Goal: Understand process/instructions

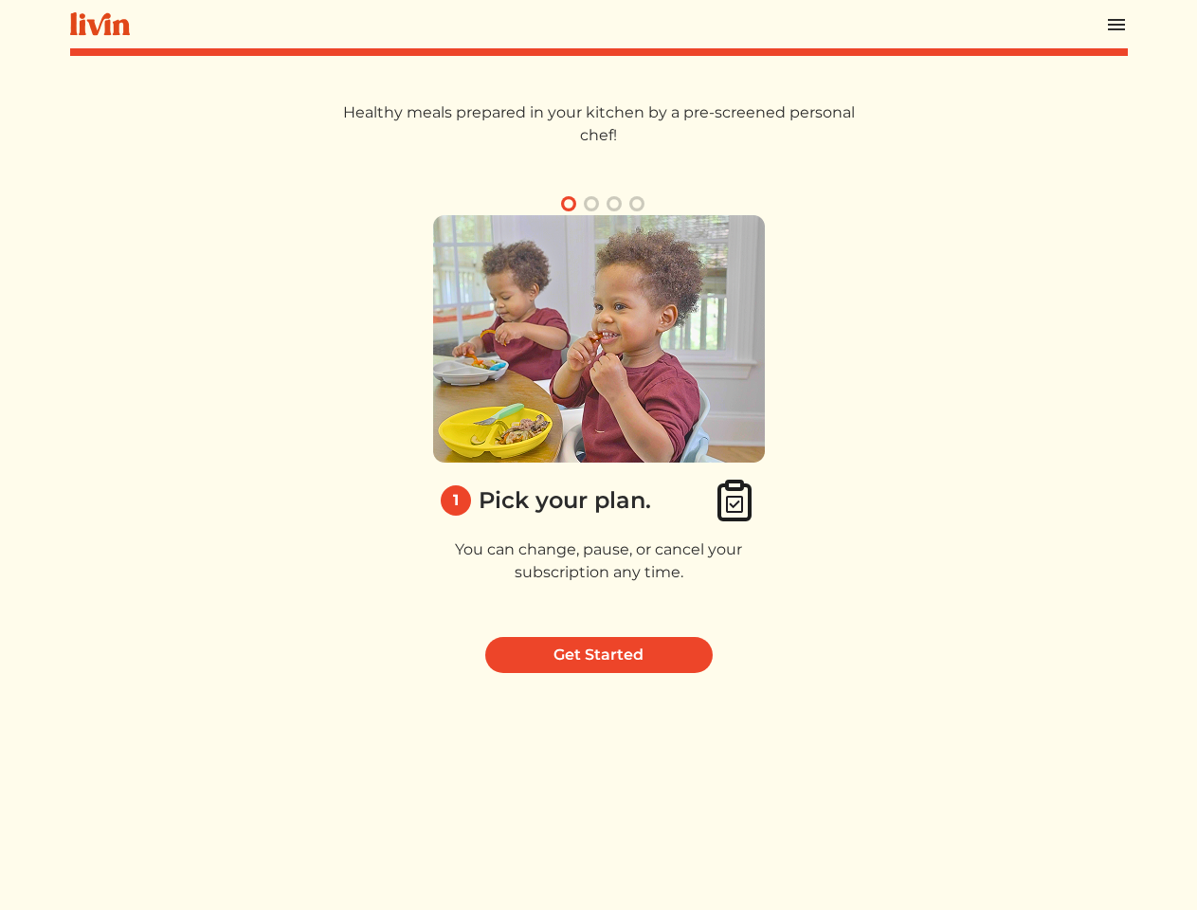
click at [598, 455] on img at bounding box center [599, 338] width 332 height 247
click at [1117, 24] on img at bounding box center [1116, 24] width 23 height 23
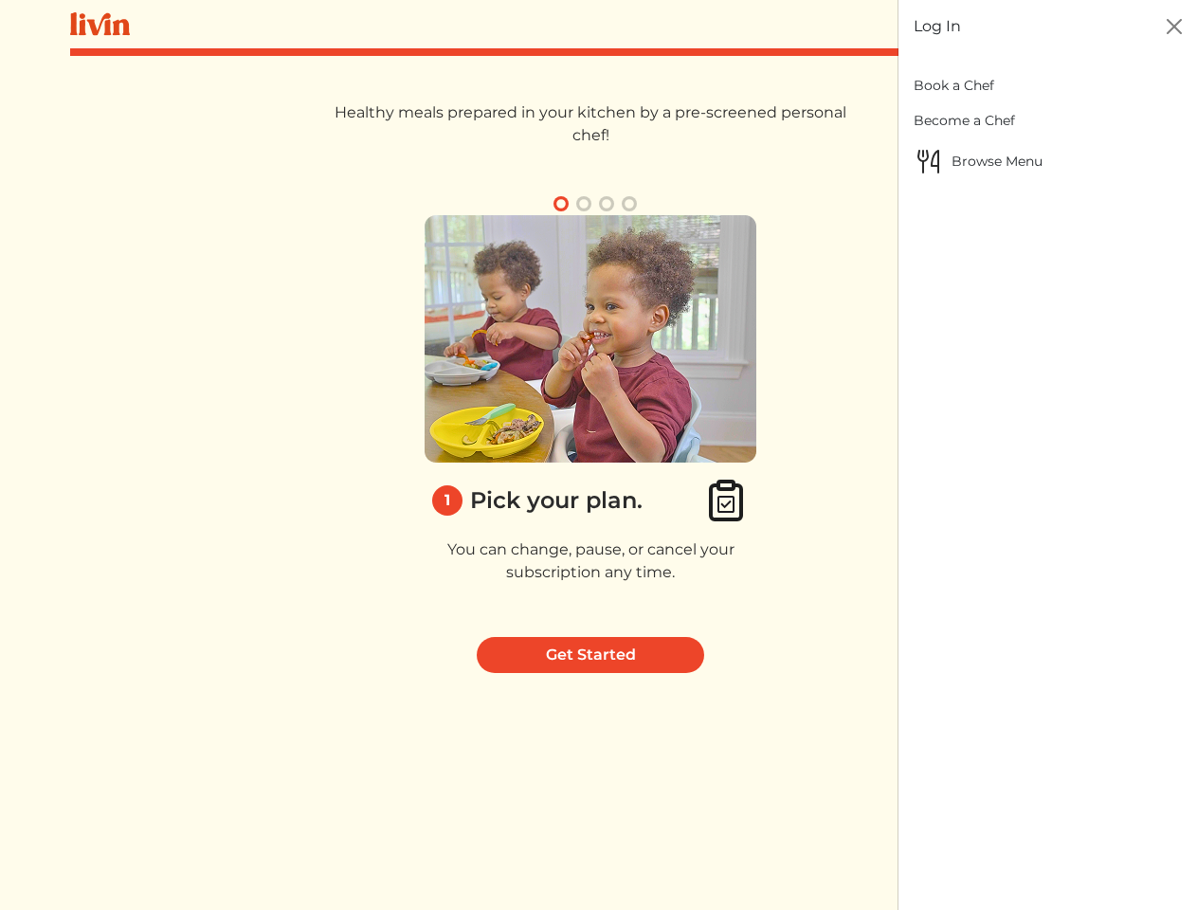
click at [569, 204] on div at bounding box center [598, 455] width 1197 height 910
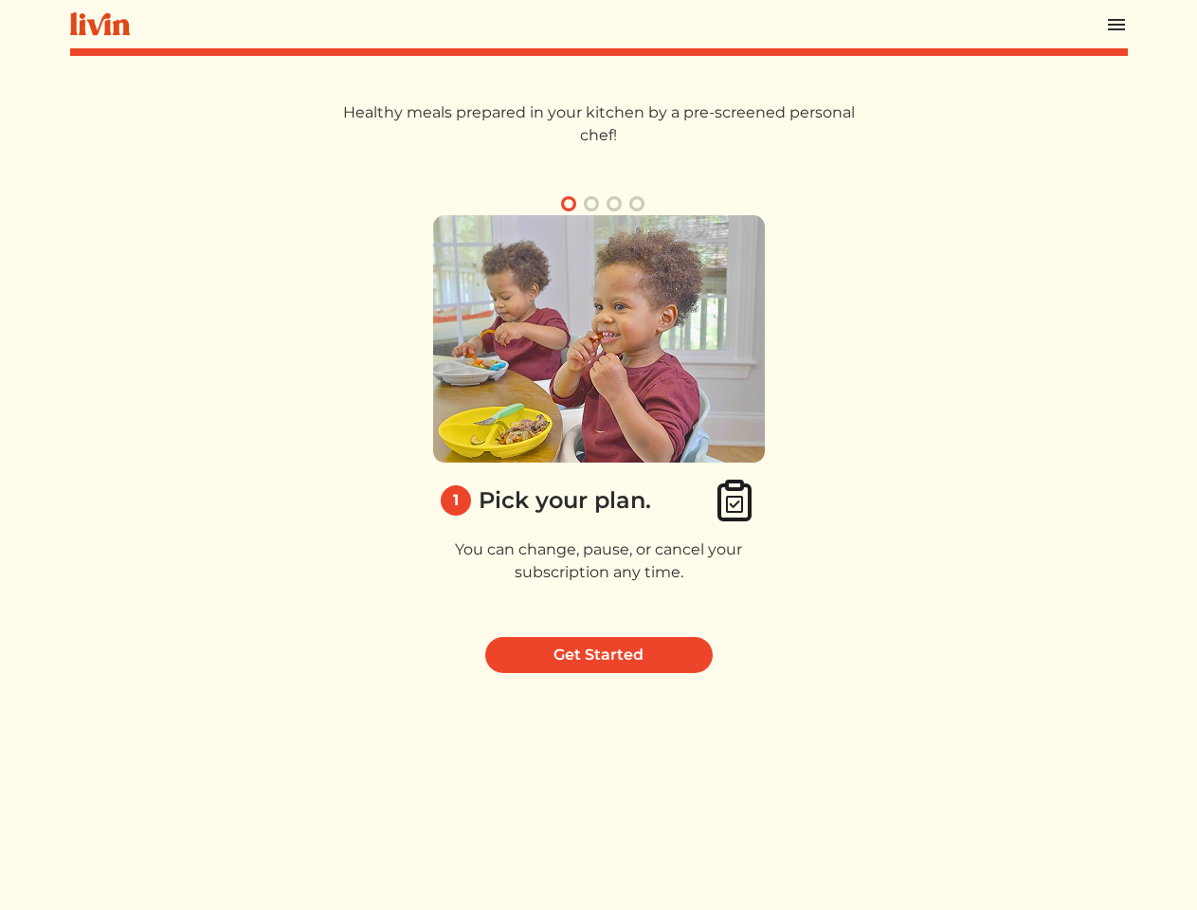
click at [592, 204] on button "button" at bounding box center [591, 203] width 23 height 23
click at [614, 204] on button "button" at bounding box center [614, 203] width 23 height 23
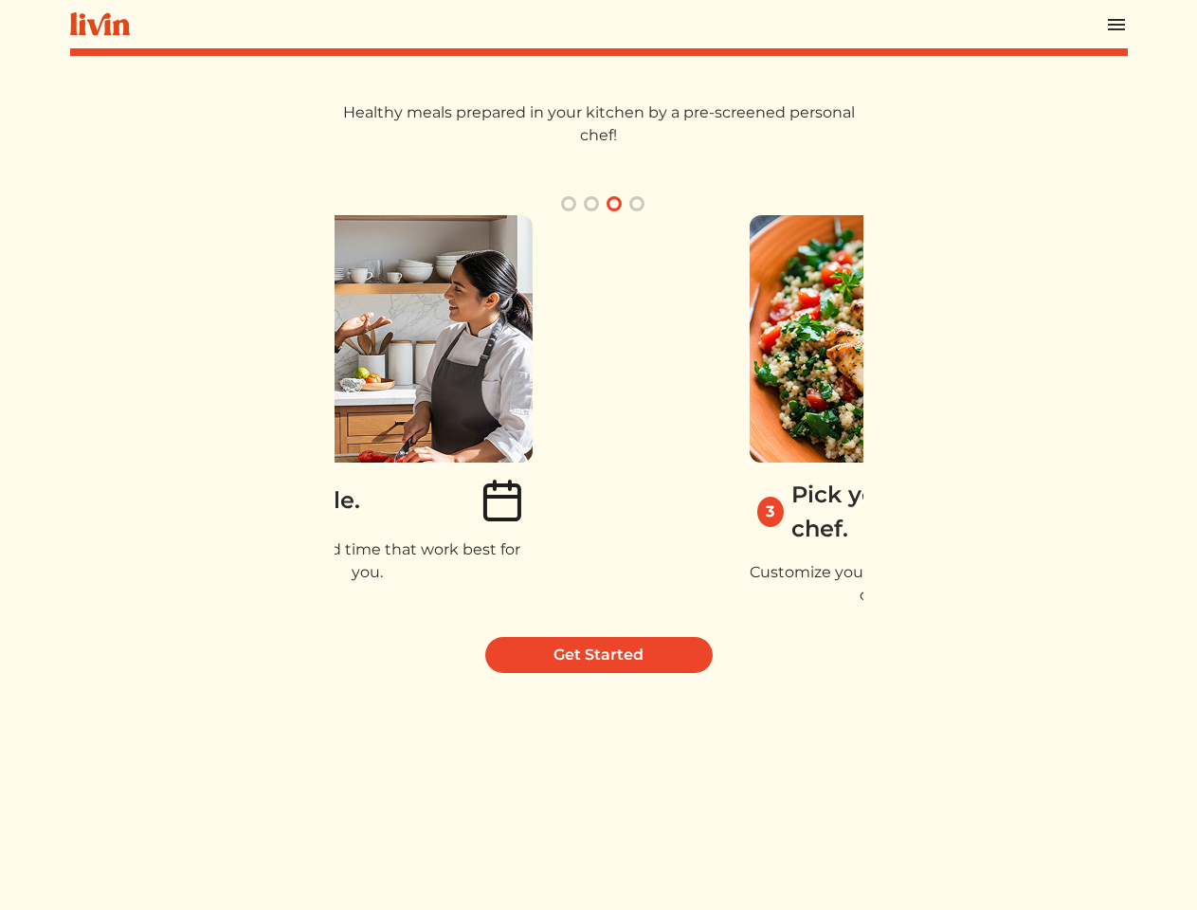
click at [637, 204] on button "button" at bounding box center [637, 203] width 23 height 23
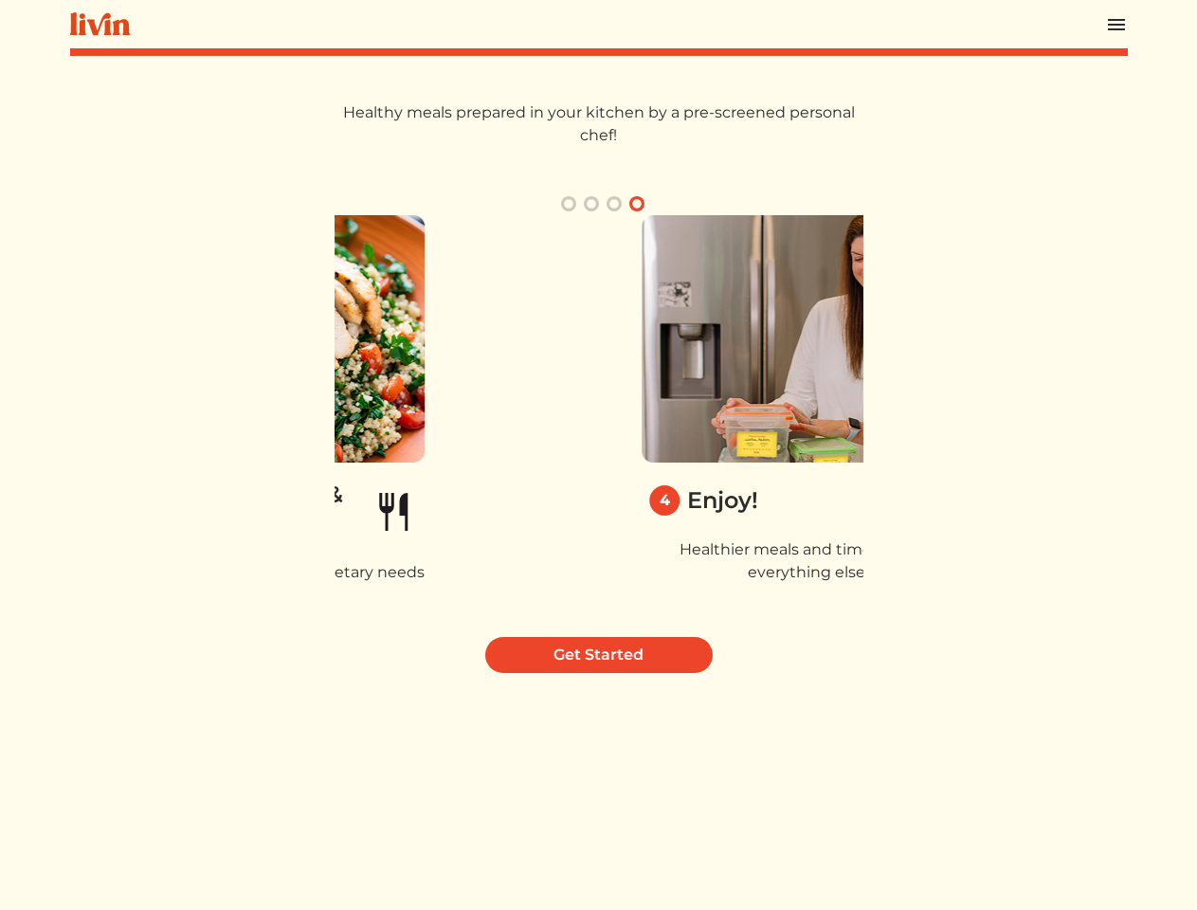
click at [599, 418] on div "4 Enjoy! Healthier meals and time back for everything else." at bounding box center [807, 418] width 529 height 407
